Goal: Navigation & Orientation: Find specific page/section

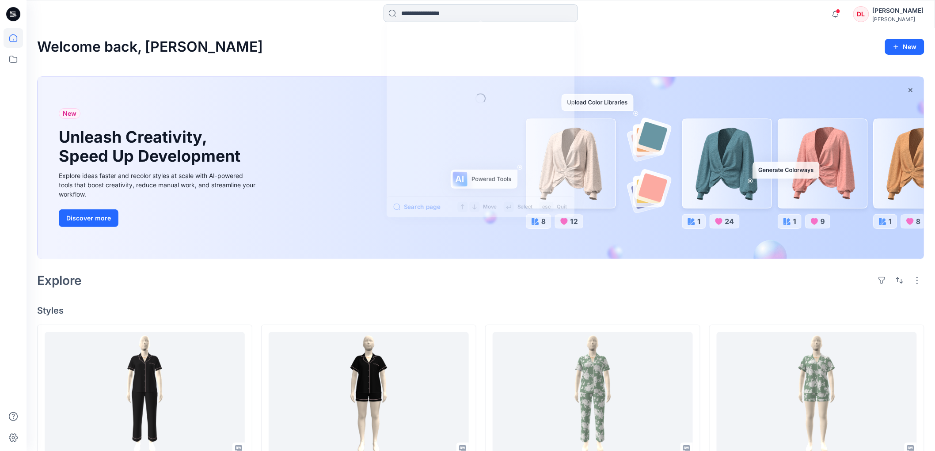
click at [430, 11] on input at bounding box center [481, 13] width 194 height 18
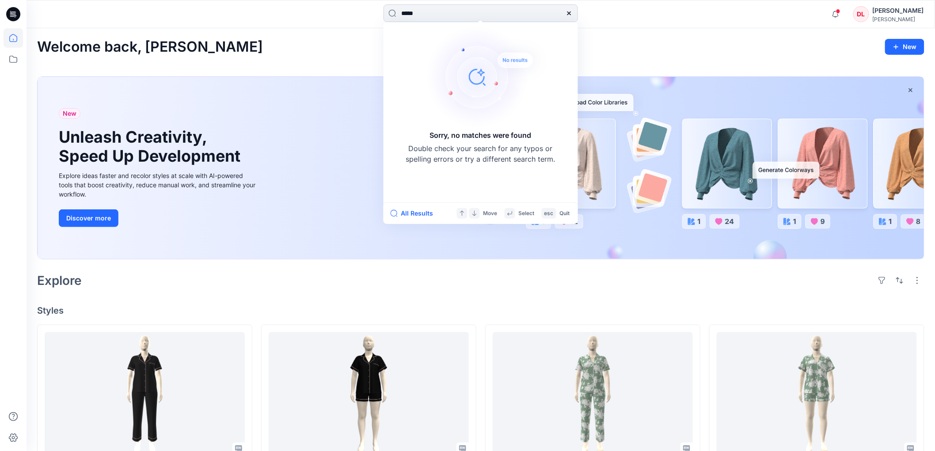
drag, startPoint x: 424, startPoint y: 10, endPoint x: 413, endPoint y: 13, distance: 11.6
click at [413, 13] on input "*****" at bounding box center [481, 13] width 194 height 18
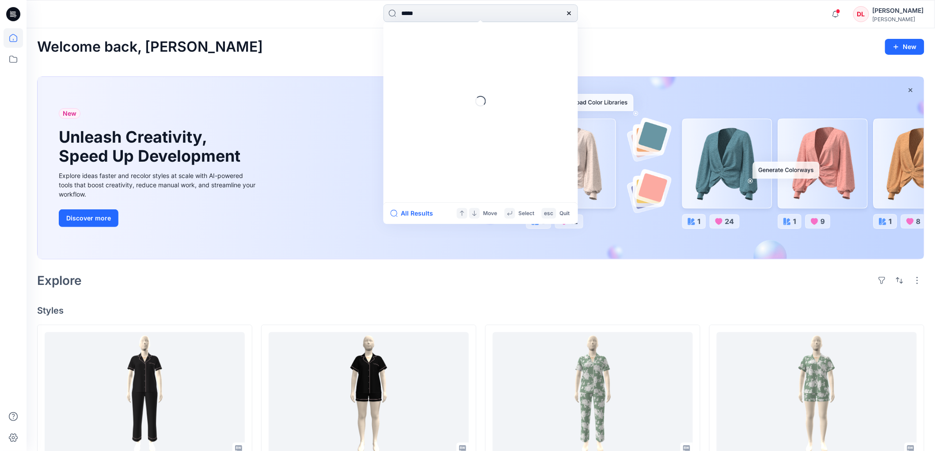
type input "******"
click at [439, 15] on input at bounding box center [481, 13] width 194 height 18
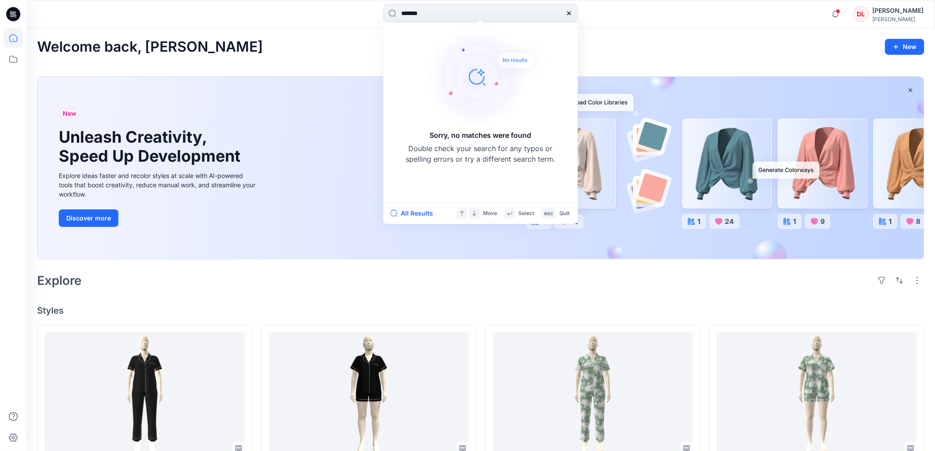
type input "*******"
click at [403, 289] on div "Explore" at bounding box center [480, 280] width 887 height 21
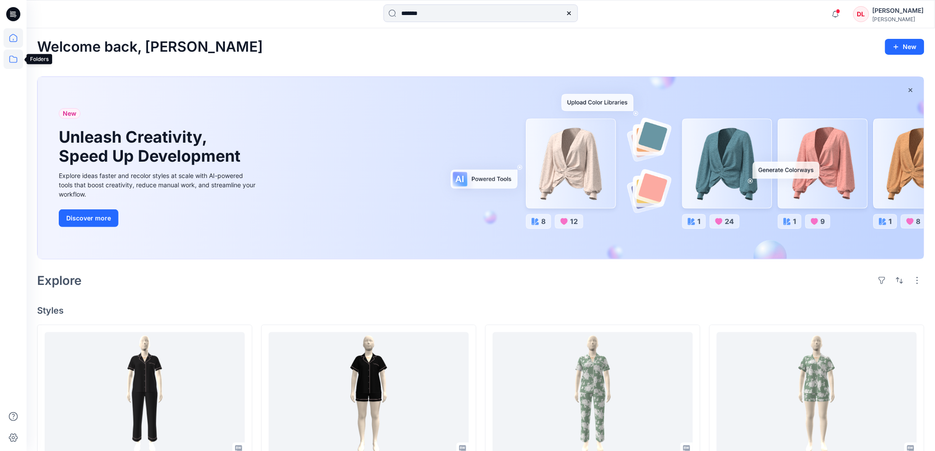
click at [12, 59] on icon at bounding box center [13, 58] width 19 height 19
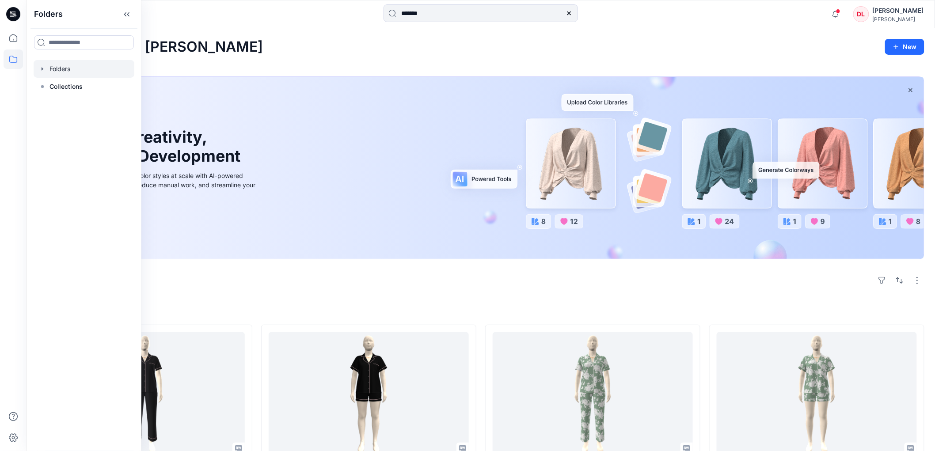
drag, startPoint x: 67, startPoint y: 69, endPoint x: 81, endPoint y: 71, distance: 14.3
click at [67, 69] on div at bounding box center [84, 69] width 101 height 18
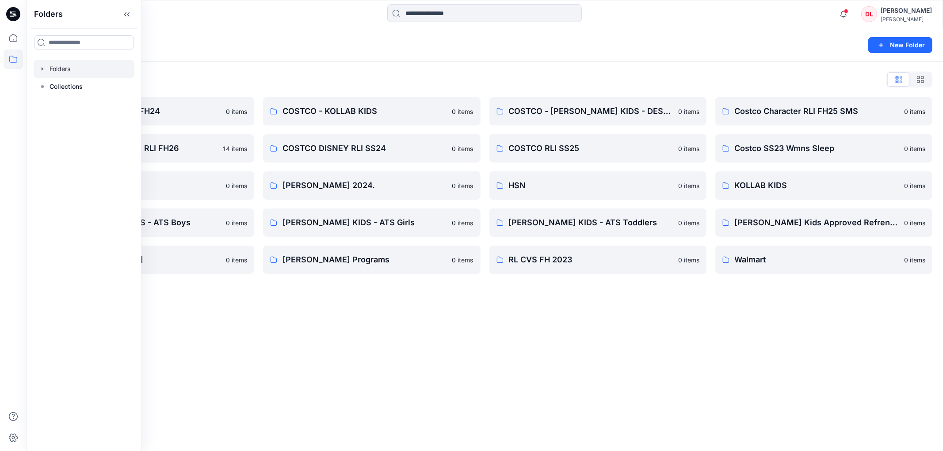
drag, startPoint x: 480, startPoint y: 377, endPoint x: 438, endPoint y: 363, distance: 44.6
click at [472, 373] on div "Folders New Folder Folders List COSTCO DISNEY RLI FH24 0 items COSTCO CHARACTER…" at bounding box center [485, 239] width 916 height 423
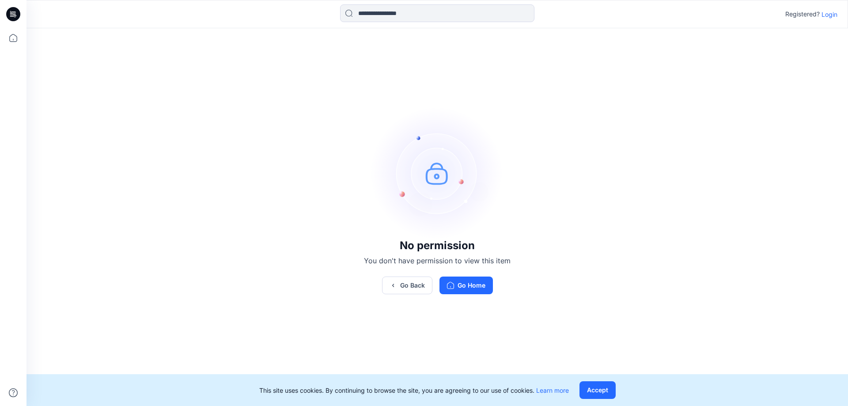
click at [829, 17] on p "Login" at bounding box center [830, 14] width 16 height 9
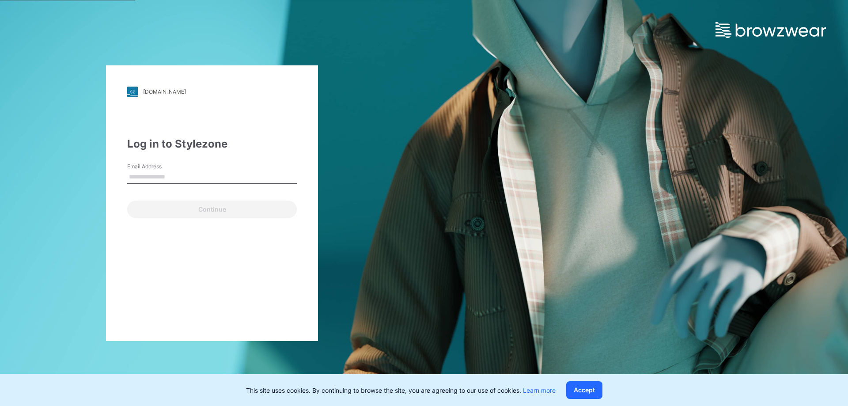
type input "**********"
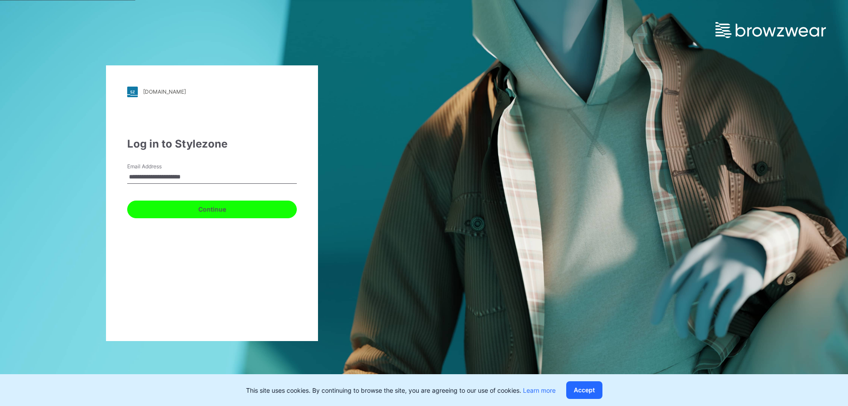
click at [204, 211] on button "Continue" at bounding box center [212, 210] width 170 height 18
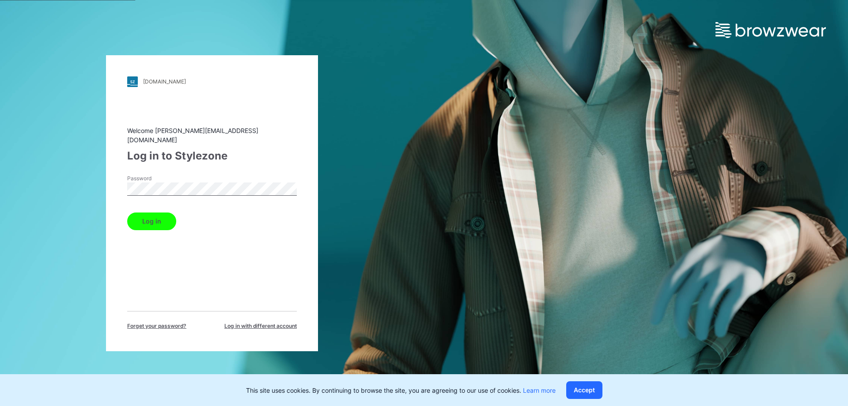
click at [160, 218] on button "Log in" at bounding box center [151, 222] width 49 height 18
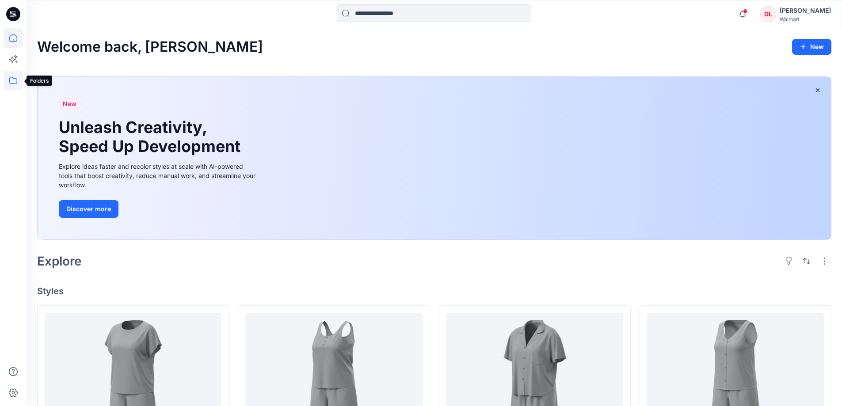
click at [8, 83] on icon at bounding box center [13, 80] width 19 height 19
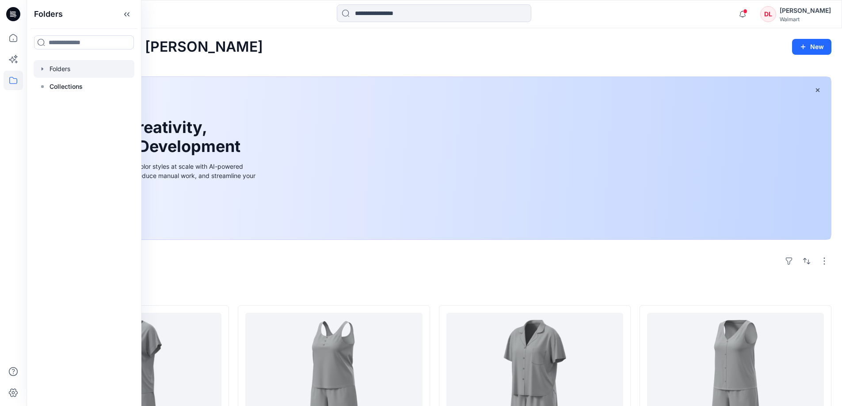
click at [66, 72] on div at bounding box center [84, 69] width 101 height 18
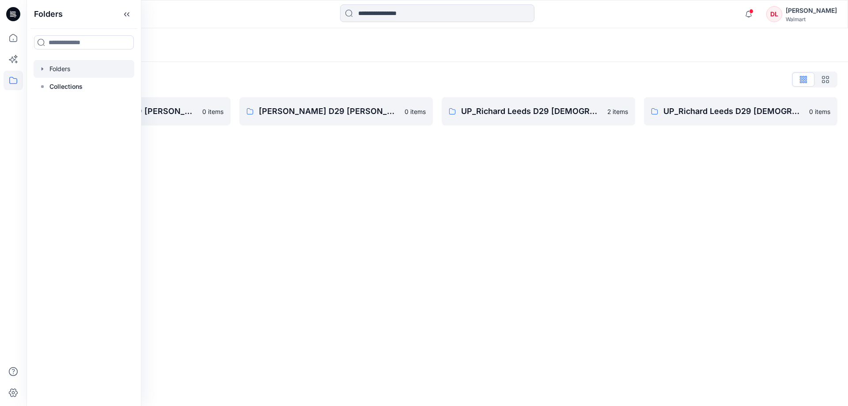
click at [461, 188] on div "Folders Folders List [PERSON_NAME] D29 [PERSON_NAME] Fashion Sleep 0 items [PER…" at bounding box center [438, 217] width 822 height 378
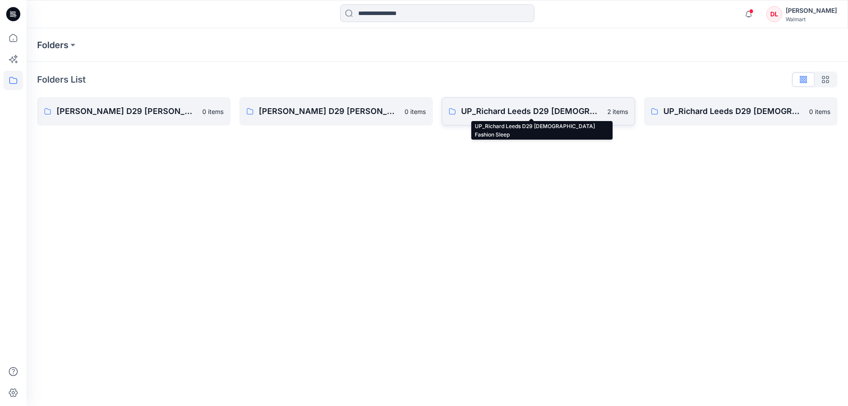
click at [541, 113] on p "UP_Richard Leeds D29 [DEMOGRAPHIC_DATA] Fashion Sleep" at bounding box center [531, 111] width 141 height 12
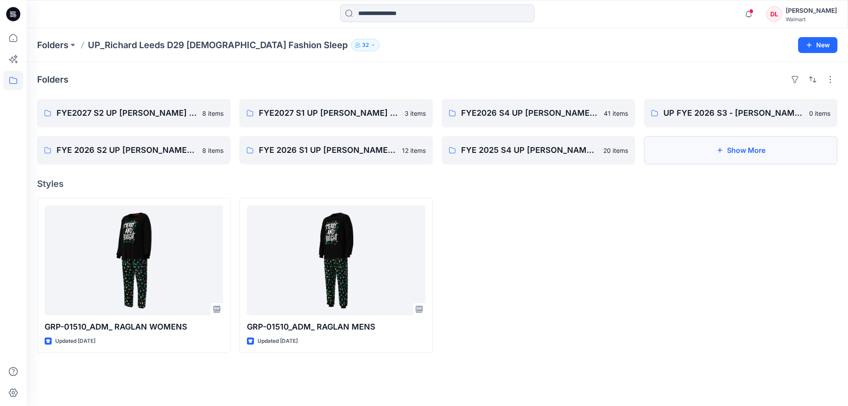
click at [748, 156] on button "Show More" at bounding box center [741, 150] width 194 height 28
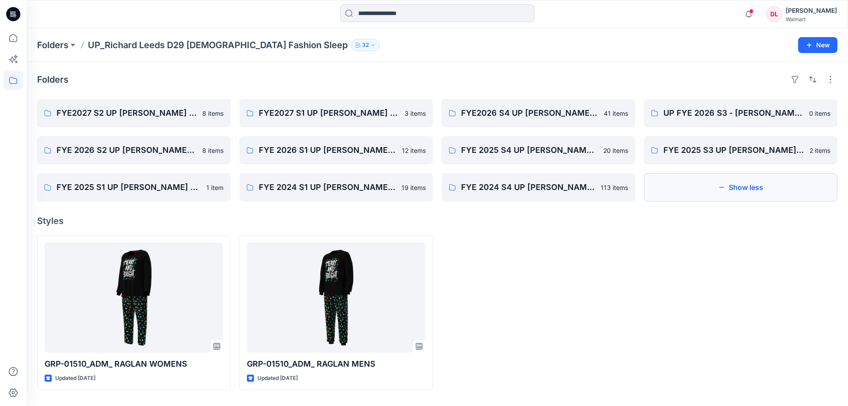
click at [739, 183] on button "Show less" at bounding box center [741, 187] width 194 height 28
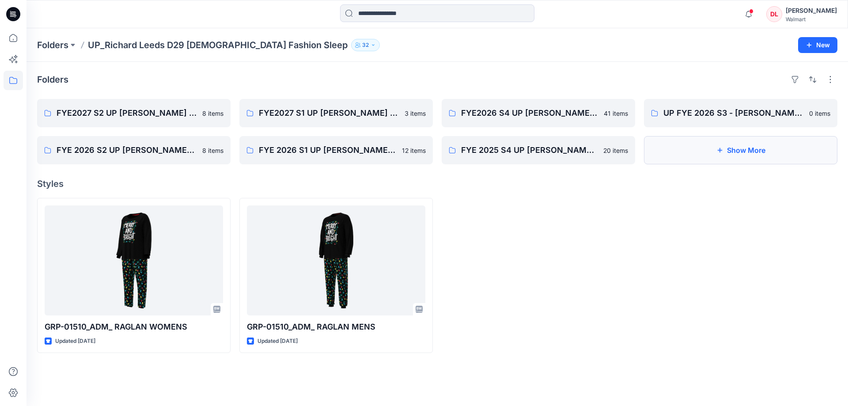
click at [721, 145] on button "Show More" at bounding box center [741, 150] width 194 height 28
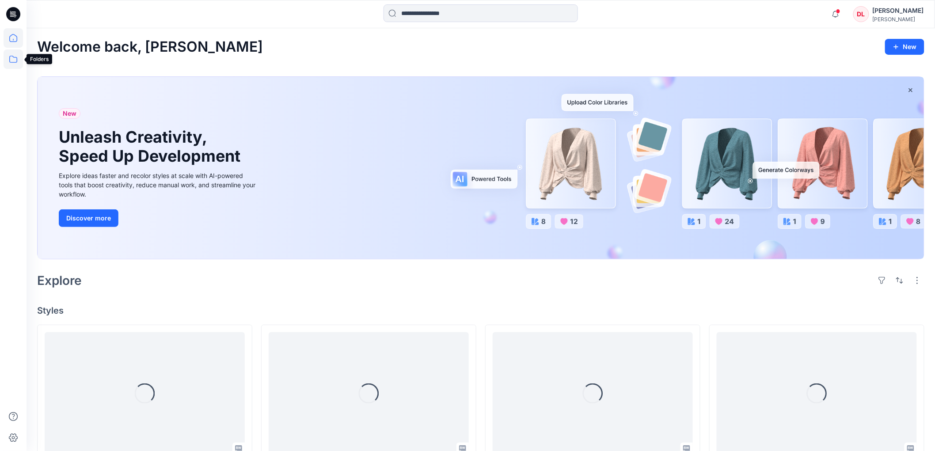
click at [14, 59] on icon at bounding box center [13, 58] width 19 height 19
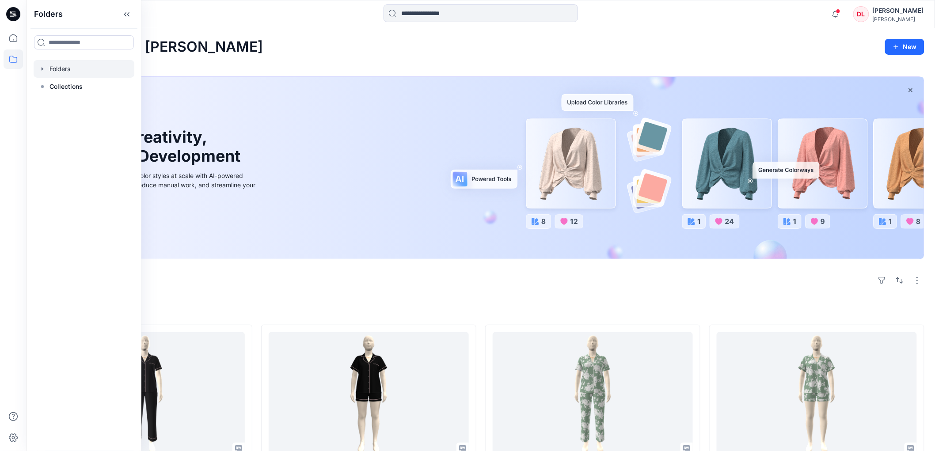
click at [55, 74] on div at bounding box center [84, 69] width 101 height 18
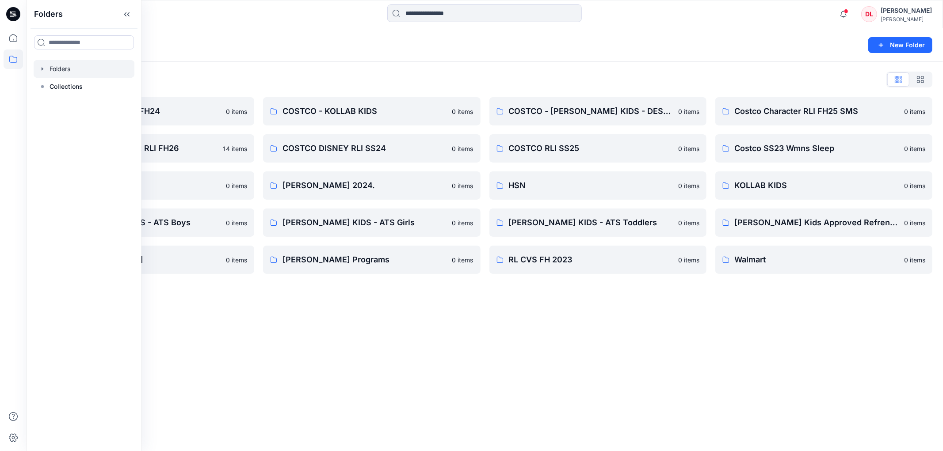
click at [519, 359] on div "Folders New Folder Folders List COSTCO DISNEY RLI FH24 0 items COSTCO CHARACTER…" at bounding box center [485, 239] width 916 height 423
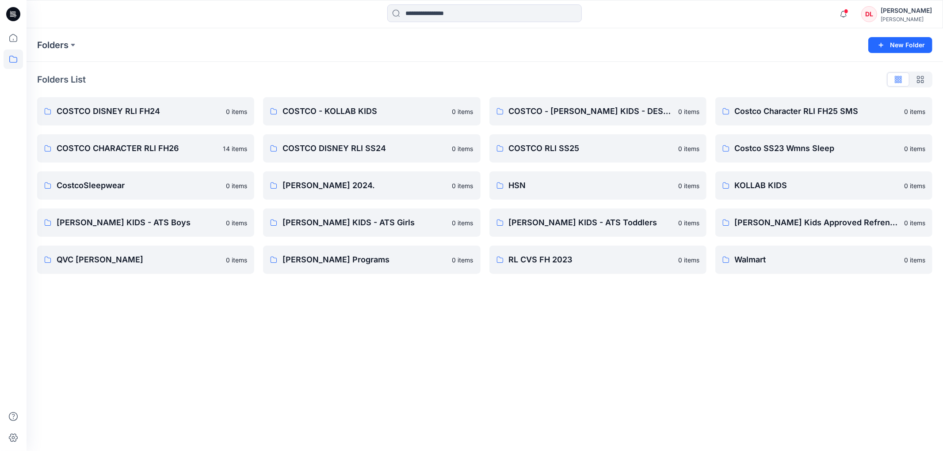
click at [643, 339] on div "Folders New Folder Folders List COSTCO DISNEY RLI FH24 0 items COSTCO CHARACTER…" at bounding box center [485, 239] width 916 height 423
click at [11, 38] on icon at bounding box center [13, 37] width 19 height 19
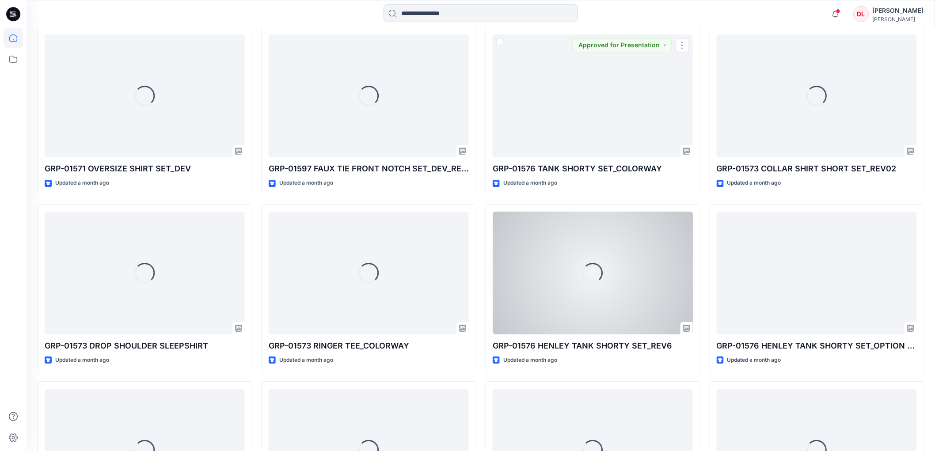
scroll to position [6679, 0]
